Goal: Task Accomplishment & Management: Use online tool/utility

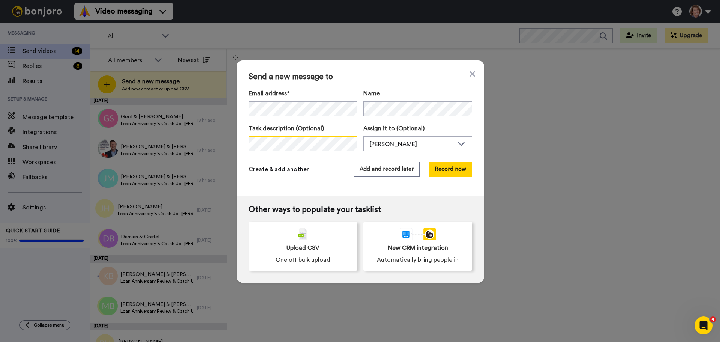
scroll to position [0, 18]
click at [389, 168] on button "Add and record later" at bounding box center [387, 169] width 66 height 15
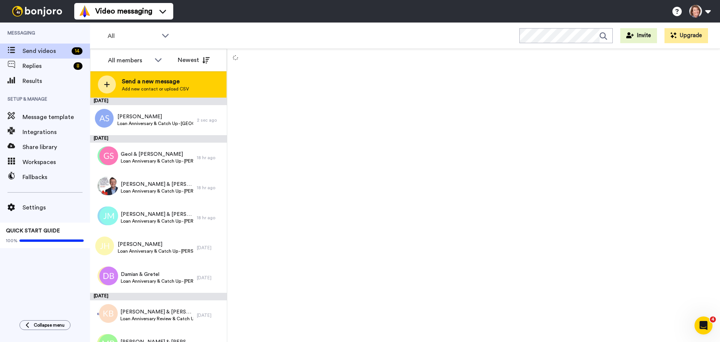
click at [136, 86] on span "Add new contact or upload CSV" at bounding box center [155, 89] width 67 height 6
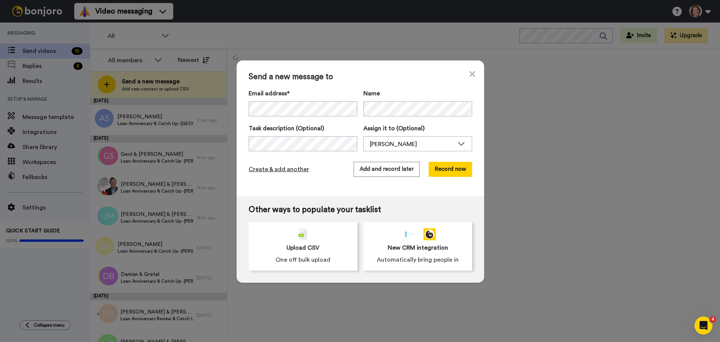
click at [291, 169] on span "Create & add another" at bounding box center [279, 169] width 60 height 9
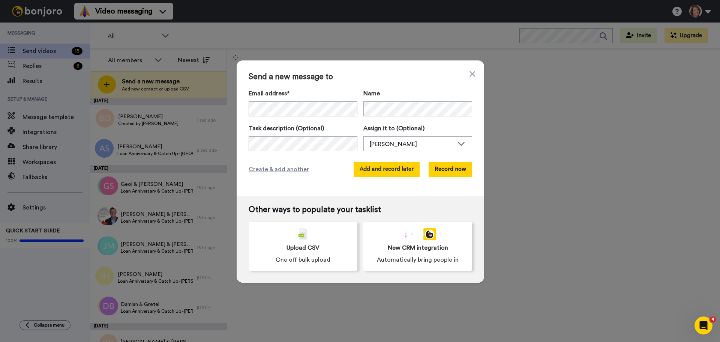
click at [383, 172] on button "Add and record later" at bounding box center [387, 169] width 66 height 15
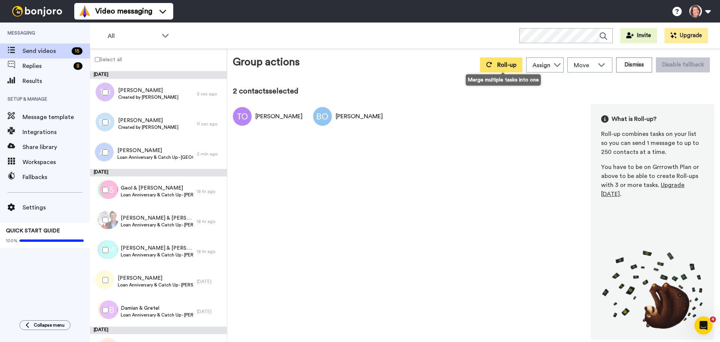
click at [514, 60] on button "Roll-up" at bounding box center [501, 64] width 42 height 15
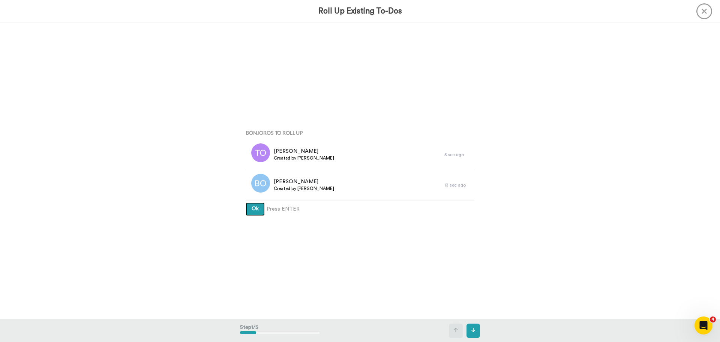
click at [246, 202] on button "Ok" at bounding box center [255, 209] width 19 height 14
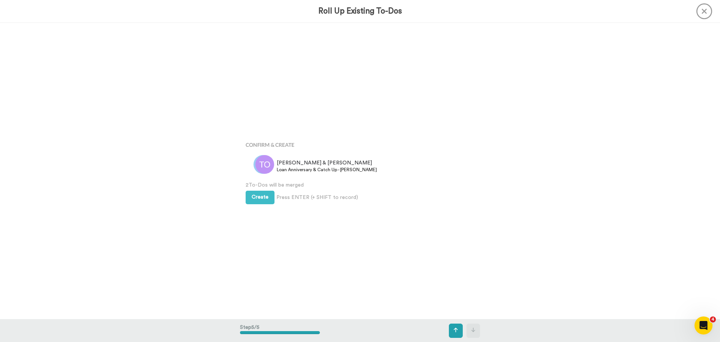
scroll to position [1185, 0]
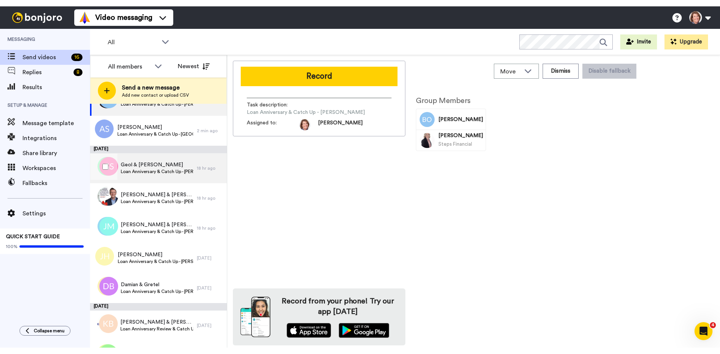
scroll to position [38, 0]
